Goal: Task Accomplishment & Management: Manage account settings

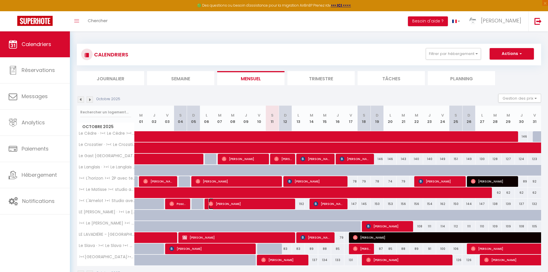
click at [248, 201] on span "[PERSON_NAME]" at bounding box center [251, 203] width 84 height 11
select select "OK"
select select "1"
select select "0"
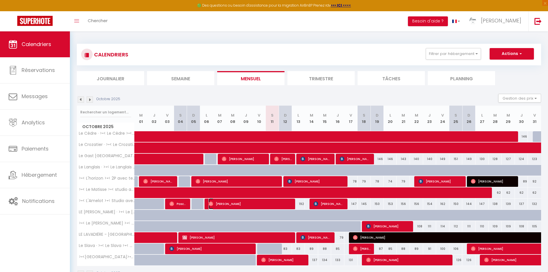
select select "1"
select select
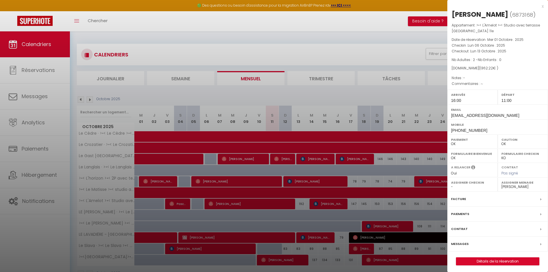
click at [544, 7] on div "x [PERSON_NAME] ( 6873168 ) Appartement : >•< L'Amelot >•< Studio avec terrasse…" at bounding box center [498, 137] width 101 height 274
click at [542, 8] on div "x" at bounding box center [496, 6] width 96 height 7
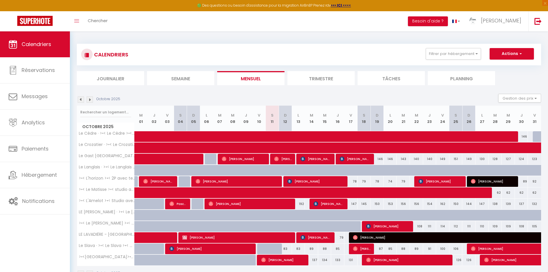
scroll to position [31, 0]
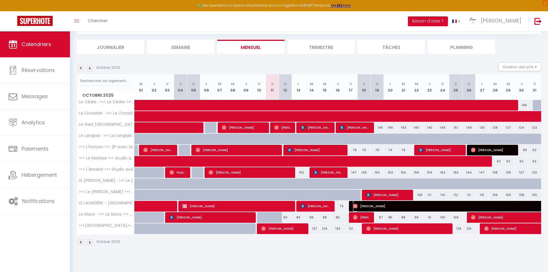
click at [414, 206] on span "[PERSON_NAME]" at bounding box center [538, 206] width 371 height 11
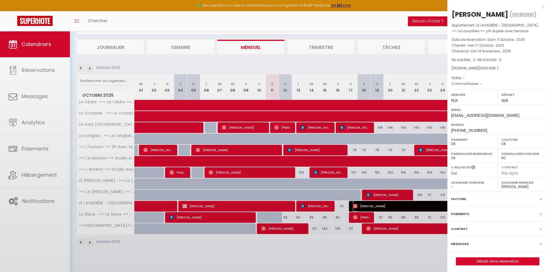
select select "45363"
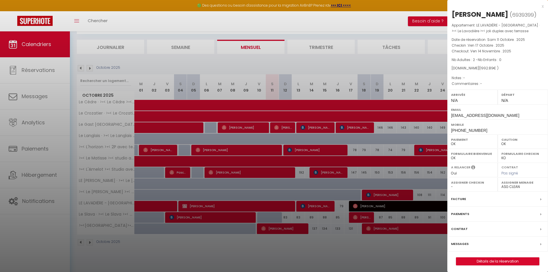
click at [541, 9] on div "x" at bounding box center [496, 6] width 96 height 7
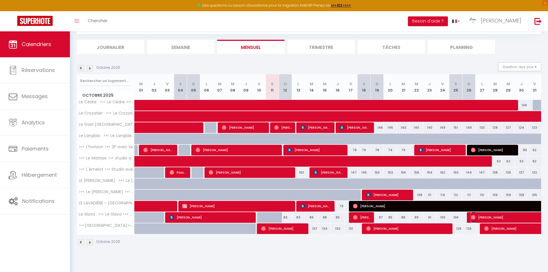
click at [507, 214] on span "[PERSON_NAME]" at bounding box center [517, 217] width 93 height 11
select select "1"
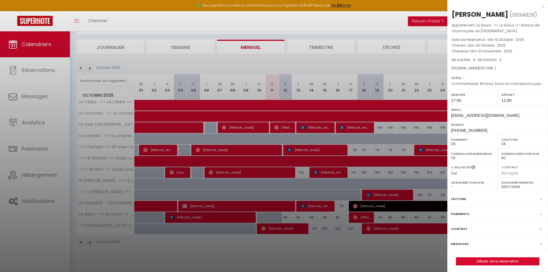
click at [545, 6] on div "x [PERSON_NAME] ( 6934828 ) Appartement : Le Slava · >•< Le Slava >•< Maison de…" at bounding box center [498, 137] width 101 height 274
drag, startPoint x: 544, startPoint y: 7, endPoint x: 542, endPoint y: 11, distance: 4.0
click at [544, 7] on div "x" at bounding box center [496, 6] width 96 height 7
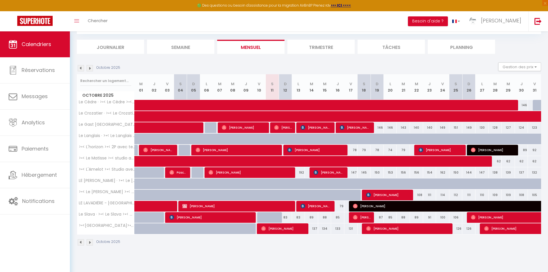
click at [92, 69] on img at bounding box center [90, 68] width 6 height 6
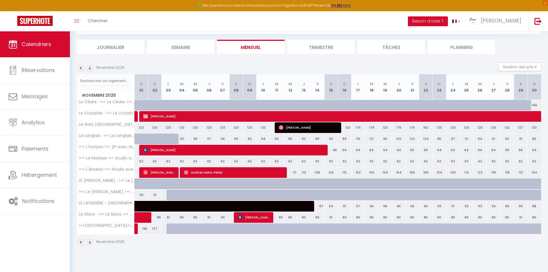
click at [80, 68] on img at bounding box center [81, 68] width 6 height 6
